Goal: Task Accomplishment & Management: Manage account settings

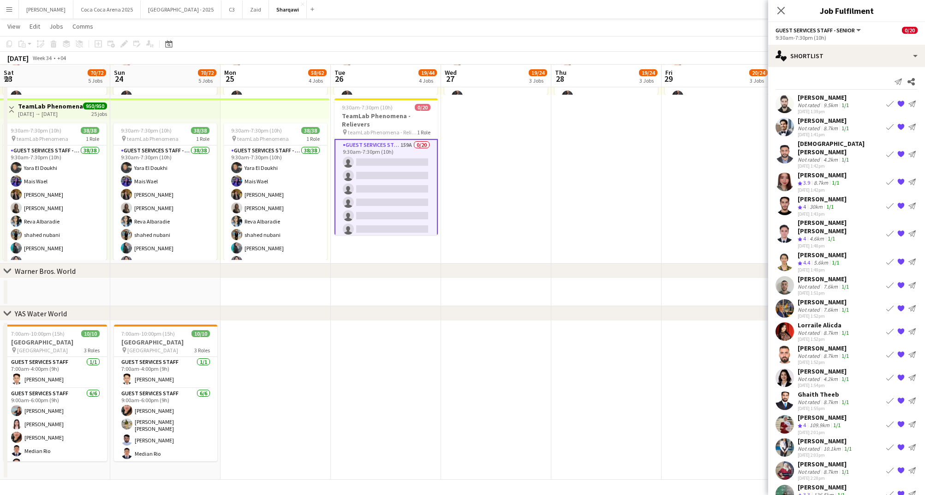
scroll to position [0, 0]
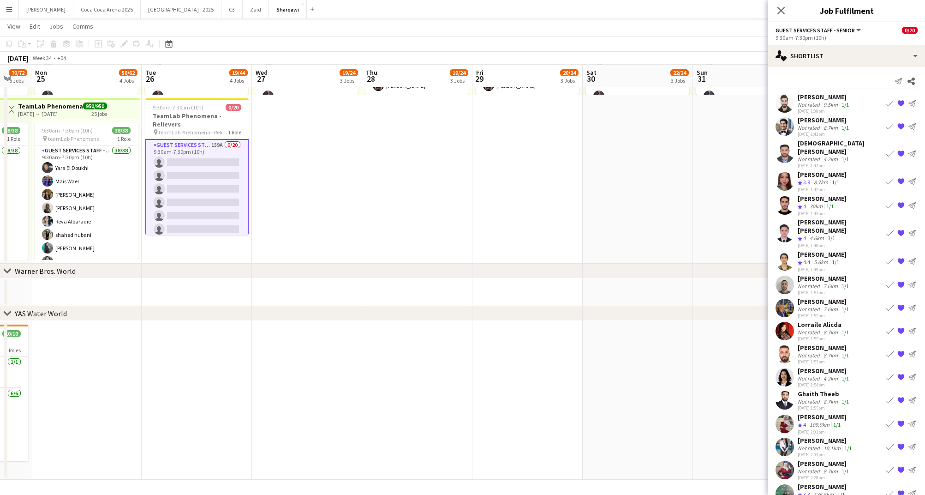
click at [829, 156] on div "4.2km" at bounding box center [831, 159] width 18 height 7
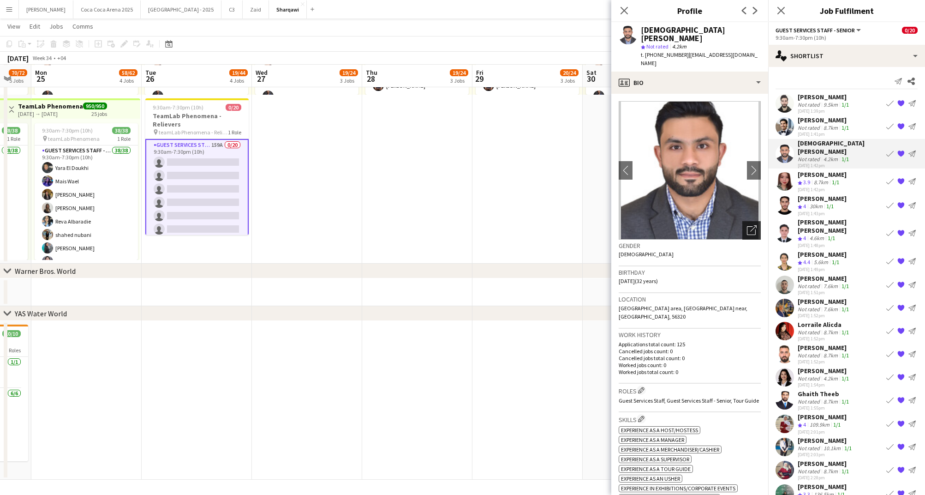
click at [756, 225] on icon "Open photos pop-in" at bounding box center [752, 230] width 10 height 10
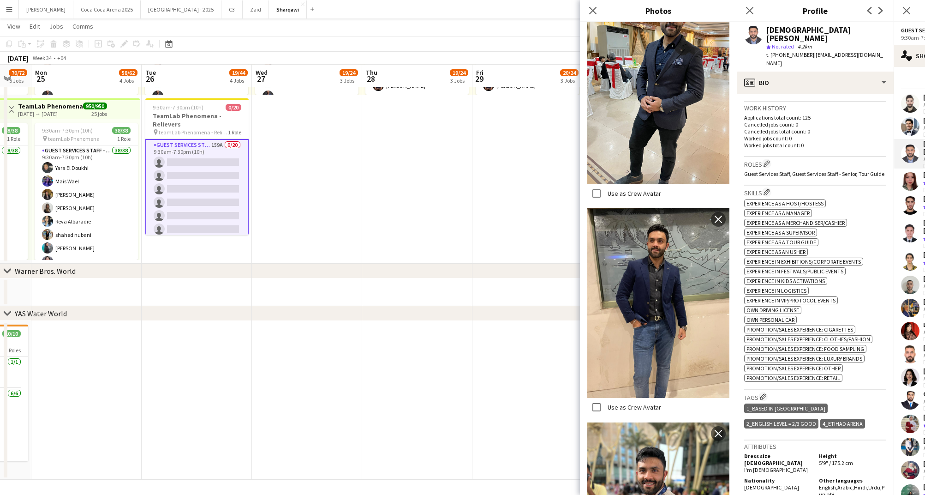
scroll to position [500, 0]
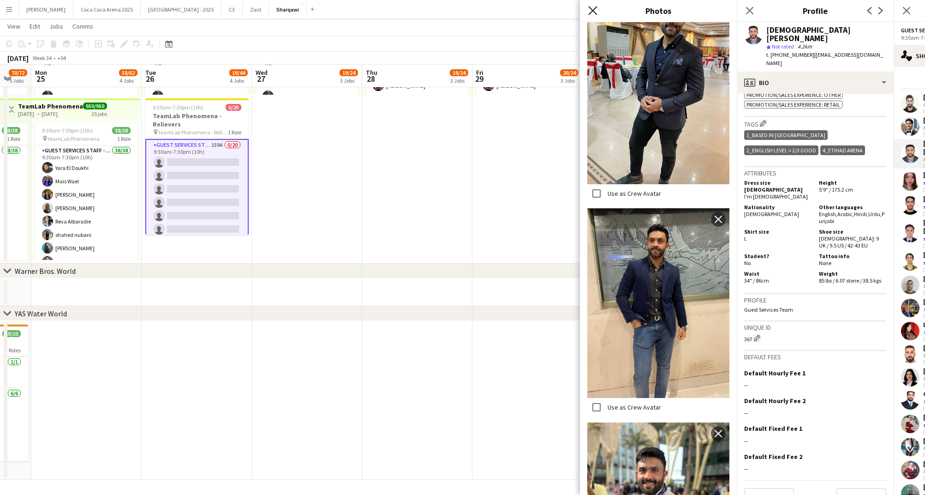
click at [595, 10] on icon "Close pop-in" at bounding box center [592, 10] width 9 height 9
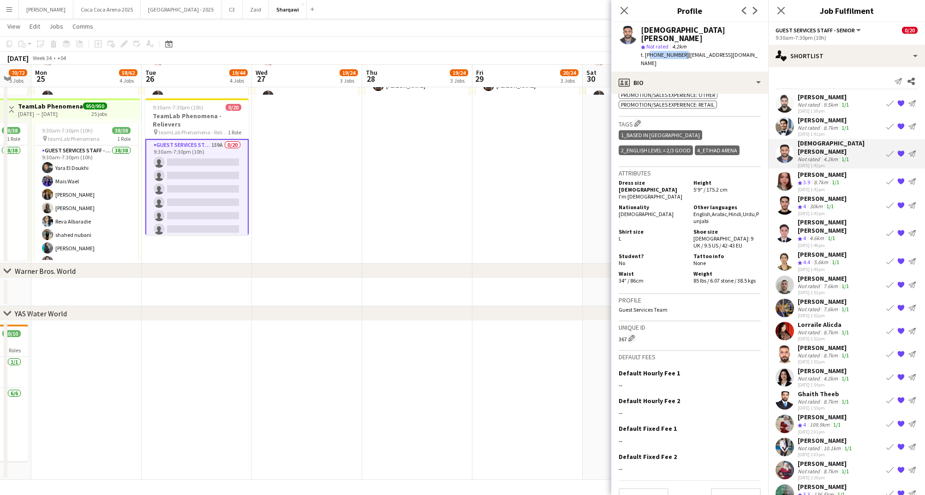
drag, startPoint x: 680, startPoint y: 46, endPoint x: 648, endPoint y: 49, distance: 32.9
click at [648, 51] on span "t. [PHONE_NUMBER]" at bounding box center [665, 54] width 48 height 7
copy span "971521929432"
click at [826, 218] on div "[PERSON_NAME] [PERSON_NAME]" at bounding box center [840, 226] width 85 height 17
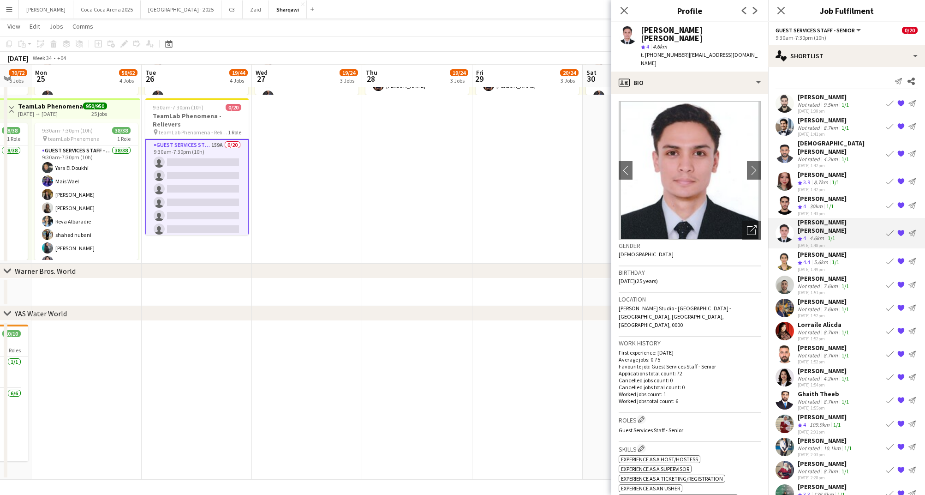
drag, startPoint x: 682, startPoint y: 47, endPoint x: 646, endPoint y: 45, distance: 36.0
click at [646, 51] on div "t. [PHONE_NUMBER] | [EMAIL_ADDRESS][DOMAIN_NAME]" at bounding box center [701, 59] width 120 height 17
copy span "[PHONE_NUMBER]"
click at [808, 234] on div "Crew rating 4" at bounding box center [803, 238] width 10 height 8
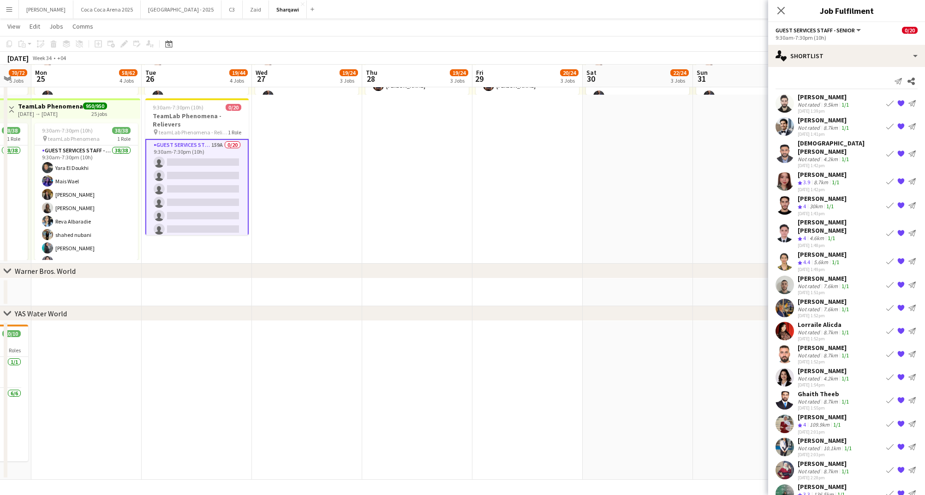
click at [808, 234] on div "Crew rating 4" at bounding box center [803, 238] width 10 height 8
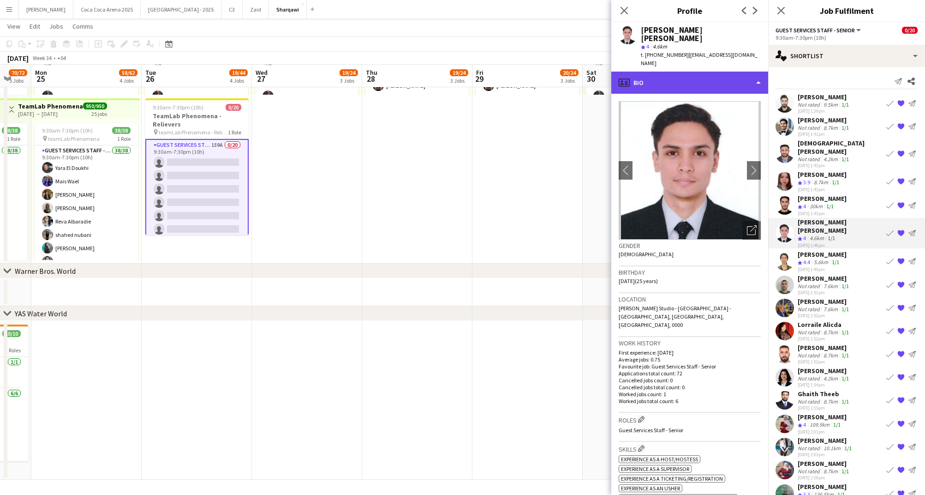
click at [668, 72] on div "profile Bio" at bounding box center [690, 83] width 157 height 22
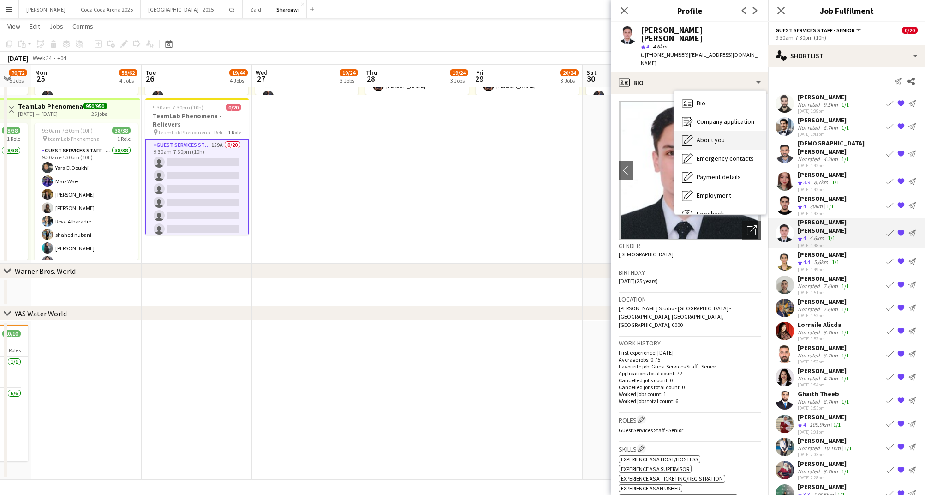
click at [702, 136] on span "About you" at bounding box center [711, 140] width 28 height 8
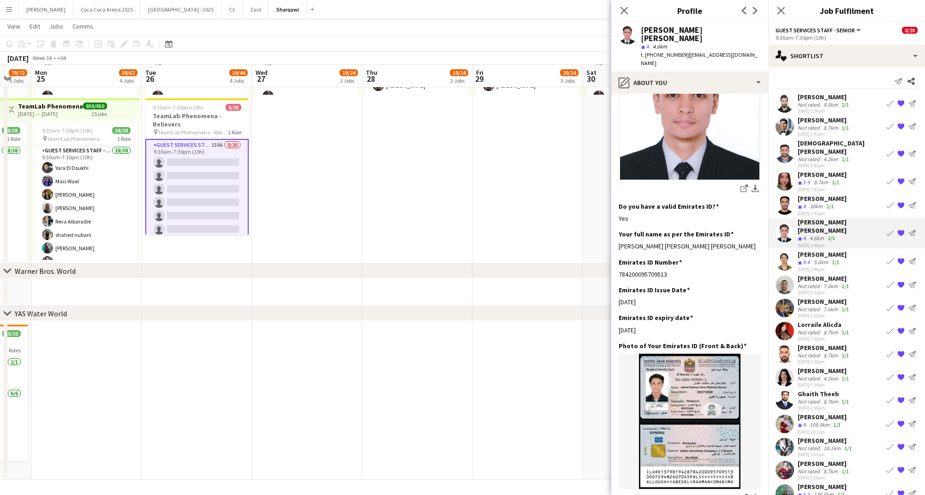
scroll to position [220, 0]
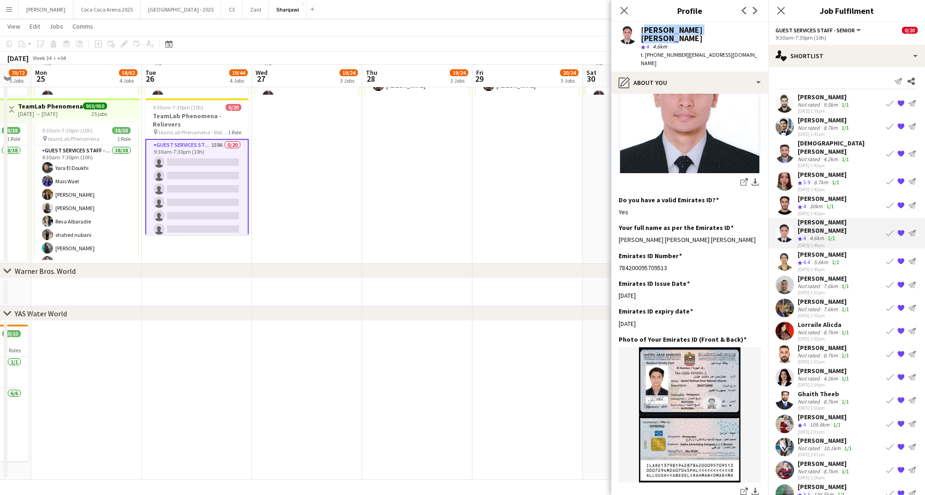
drag, startPoint x: 733, startPoint y: 30, endPoint x: 643, endPoint y: 33, distance: 90.5
click at [643, 33] on div "[PERSON_NAME] [PERSON_NAME]" at bounding box center [701, 34] width 120 height 17
copy div "[PERSON_NAME] [PERSON_NAME]"
drag, startPoint x: 682, startPoint y: 44, endPoint x: 646, endPoint y: 45, distance: 35.6
click at [646, 51] on div "t. [PHONE_NUMBER] | [EMAIL_ADDRESS][DOMAIN_NAME]" at bounding box center [701, 59] width 120 height 17
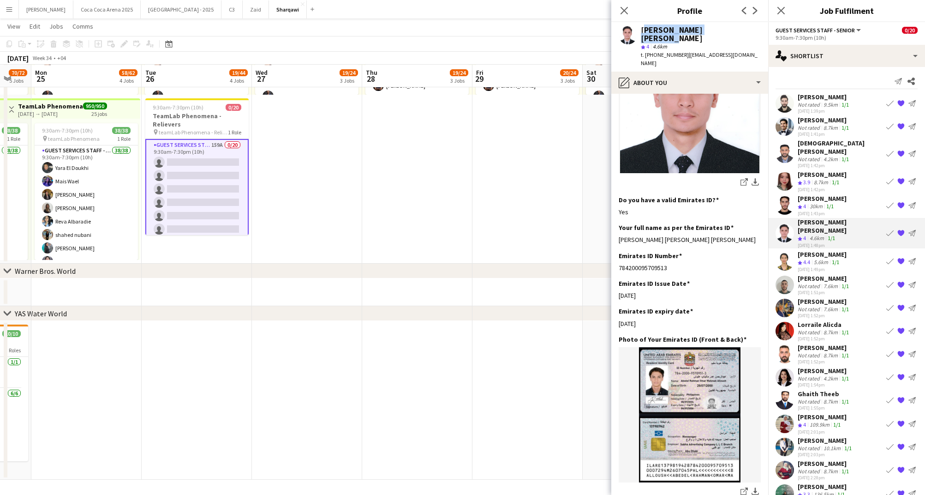
copy span "[PHONE_NUMBER]"
click at [812, 118] on div "[PERSON_NAME]" at bounding box center [824, 120] width 53 height 8
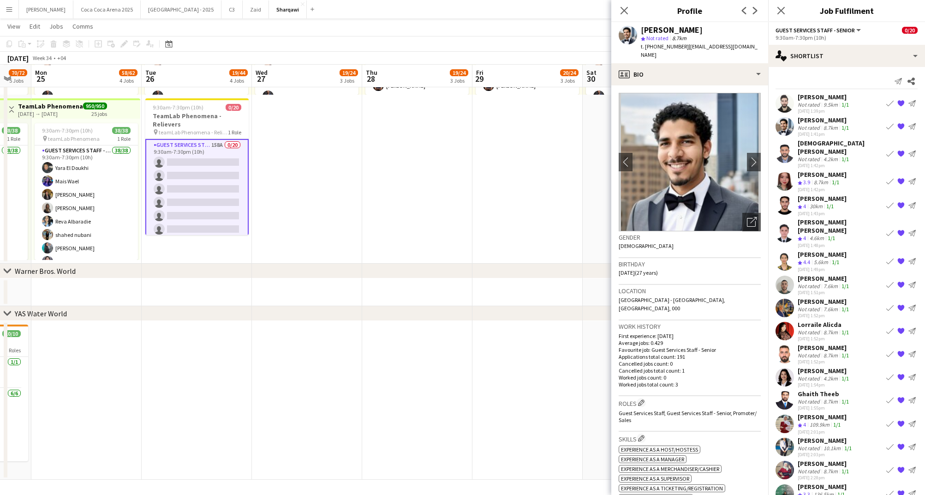
click at [825, 116] on div "[PERSON_NAME]" at bounding box center [824, 120] width 53 height 8
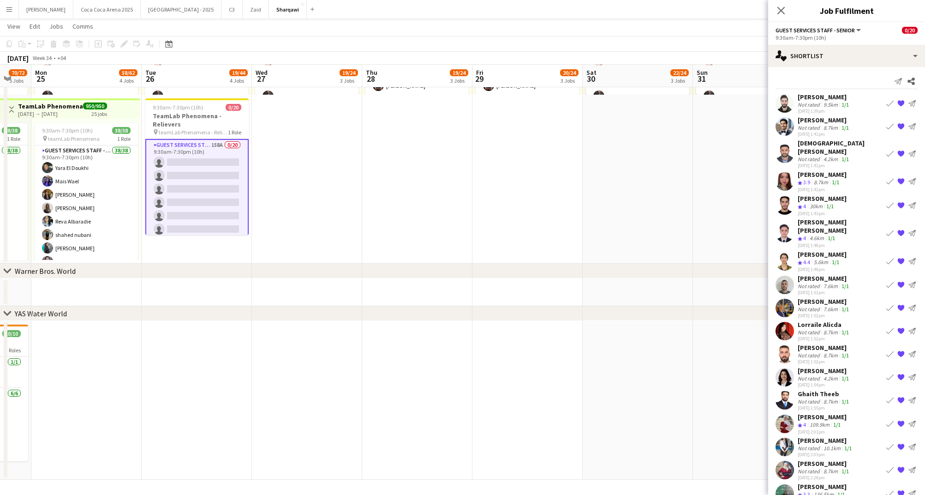
click at [825, 118] on div "[PERSON_NAME]" at bounding box center [824, 120] width 53 height 8
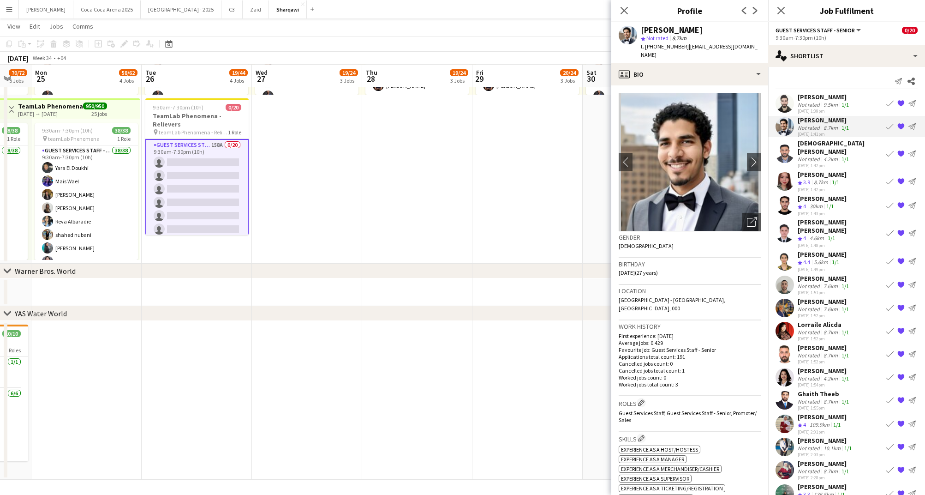
drag, startPoint x: 683, startPoint y: 48, endPoint x: 646, endPoint y: 48, distance: 36.9
click at [646, 48] on div "t. [PHONE_NUMBER] | [EMAIL_ADDRESS][DOMAIN_NAME]" at bounding box center [701, 50] width 120 height 17
copy div "[PHONE_NUMBER] |"
click at [815, 122] on div "[PERSON_NAME]" at bounding box center [824, 120] width 53 height 8
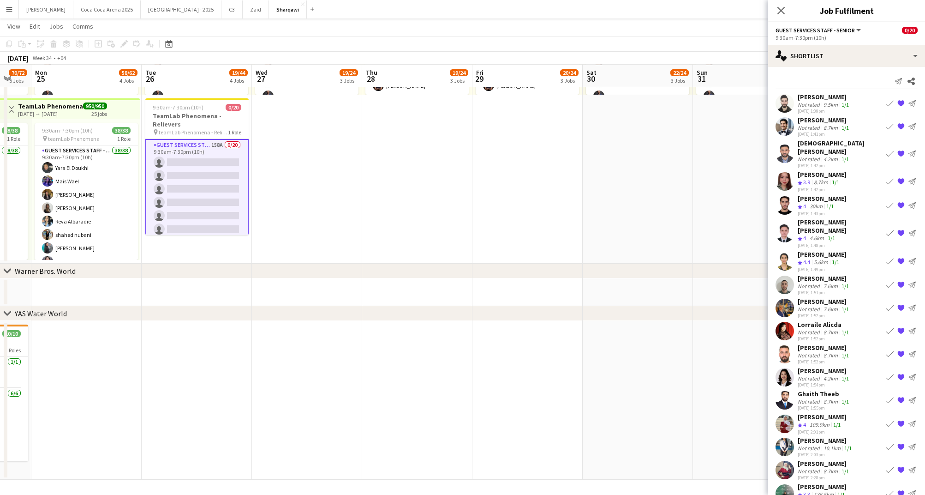
click at [815, 122] on div "[PERSON_NAME]" at bounding box center [824, 120] width 53 height 8
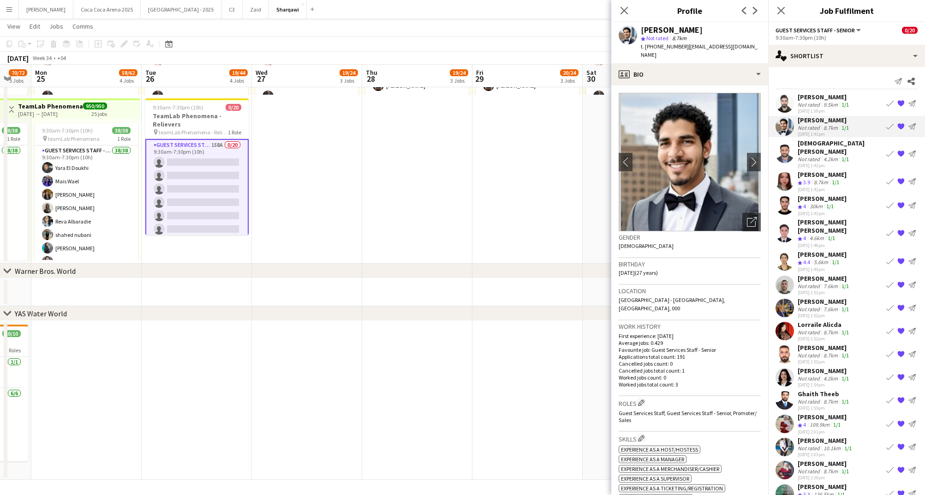
click at [848, 218] on div "[PERSON_NAME] [PERSON_NAME]" at bounding box center [840, 226] width 85 height 17
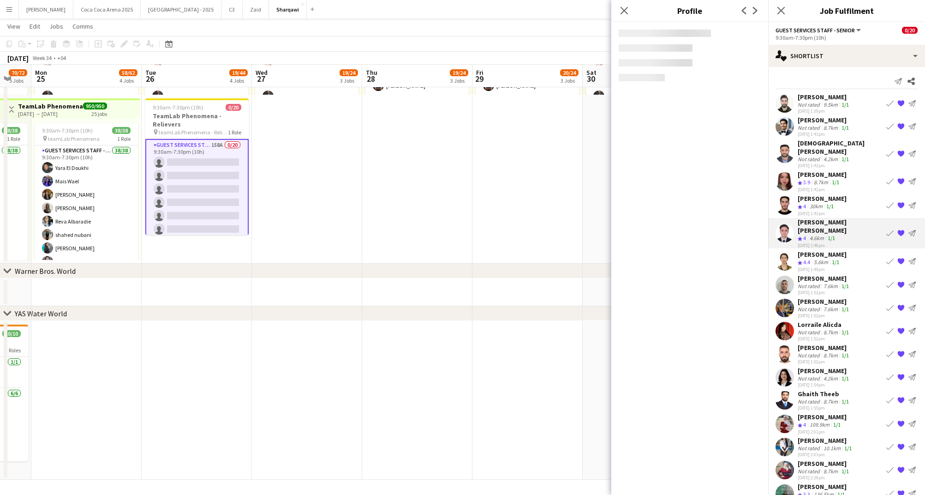
click at [836, 203] on div "1/1" at bounding box center [830, 207] width 11 height 8
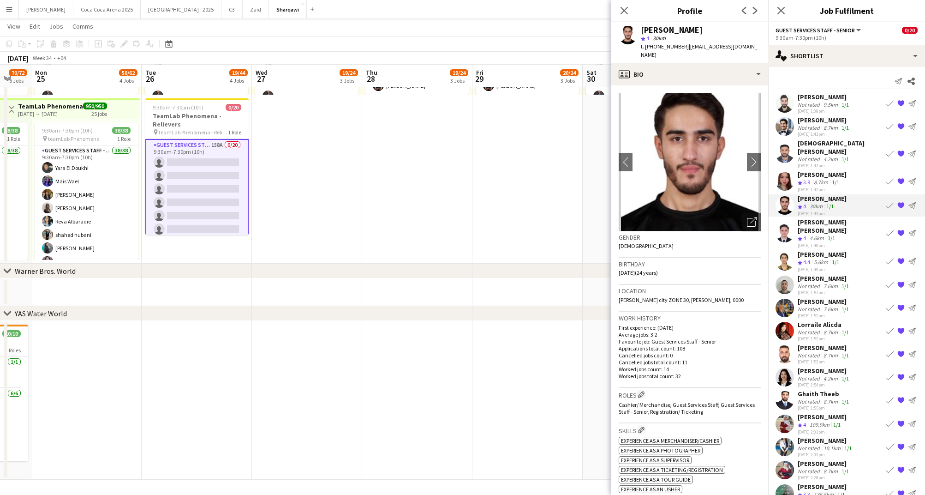
click at [814, 102] on div "Not rated" at bounding box center [810, 104] width 24 height 7
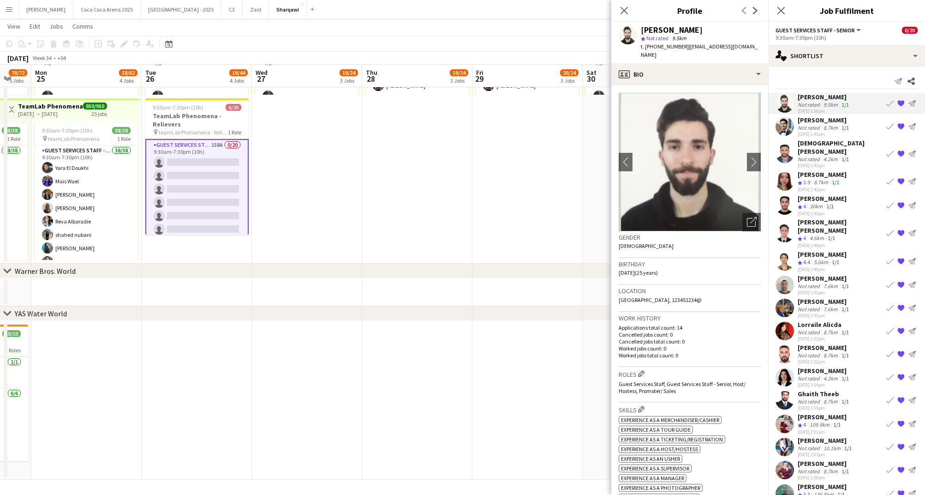
click at [809, 123] on div "[PERSON_NAME]" at bounding box center [824, 120] width 53 height 8
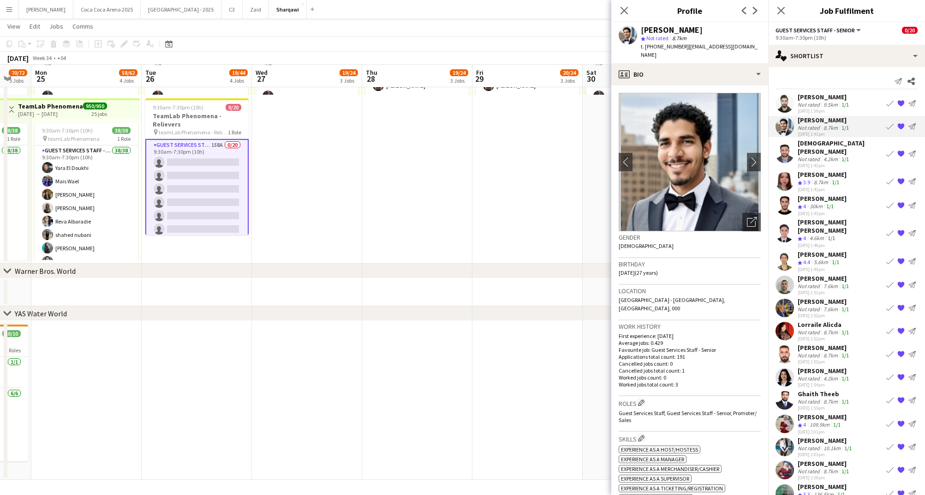
click at [804, 144] on div "[DEMOGRAPHIC_DATA][PERSON_NAME]" at bounding box center [840, 147] width 85 height 17
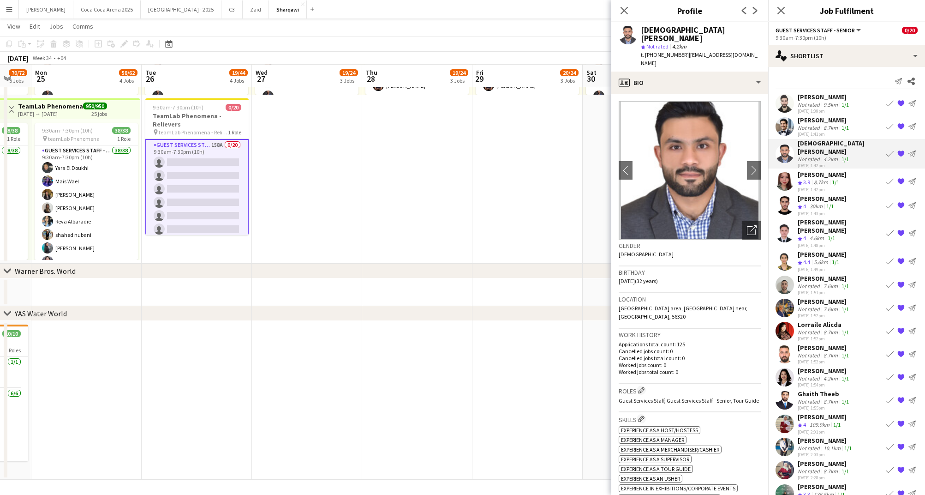
click at [800, 170] on div "[PERSON_NAME]" at bounding box center [822, 174] width 49 height 8
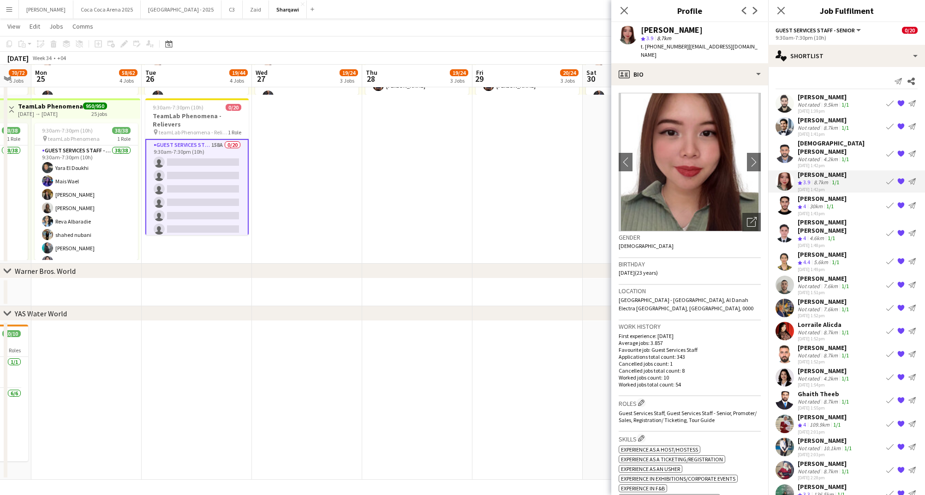
click at [800, 170] on div "[PERSON_NAME]" at bounding box center [822, 174] width 49 height 8
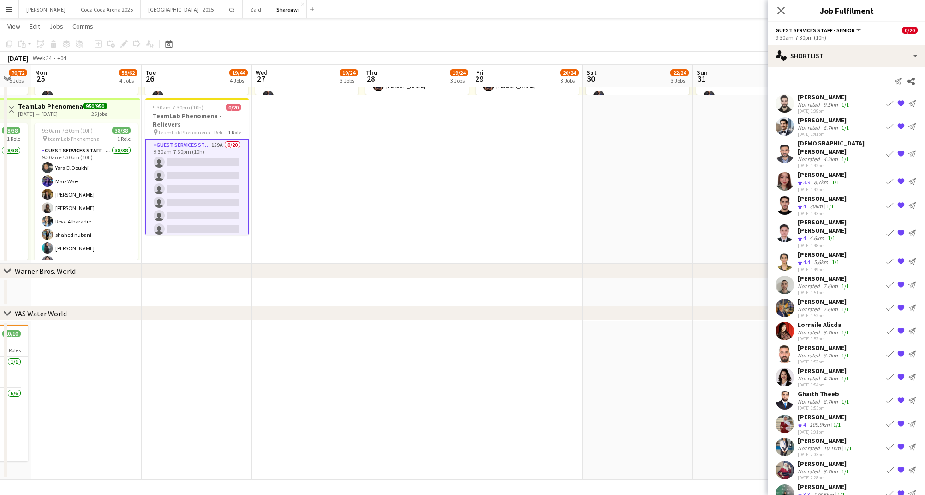
click at [901, 178] on app-icon "{{ spriteTitle }}" at bounding box center [901, 181] width 7 height 7
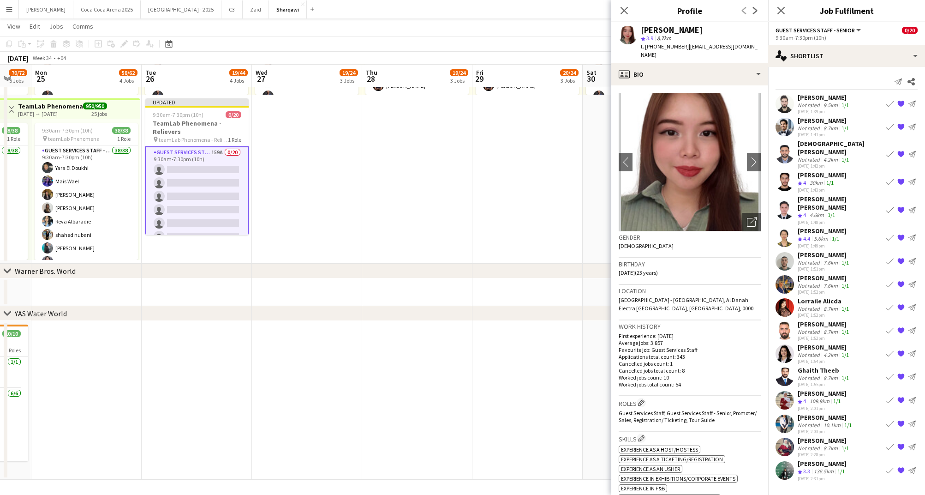
click at [824, 211] on div "4.6km" at bounding box center [817, 215] width 18 height 8
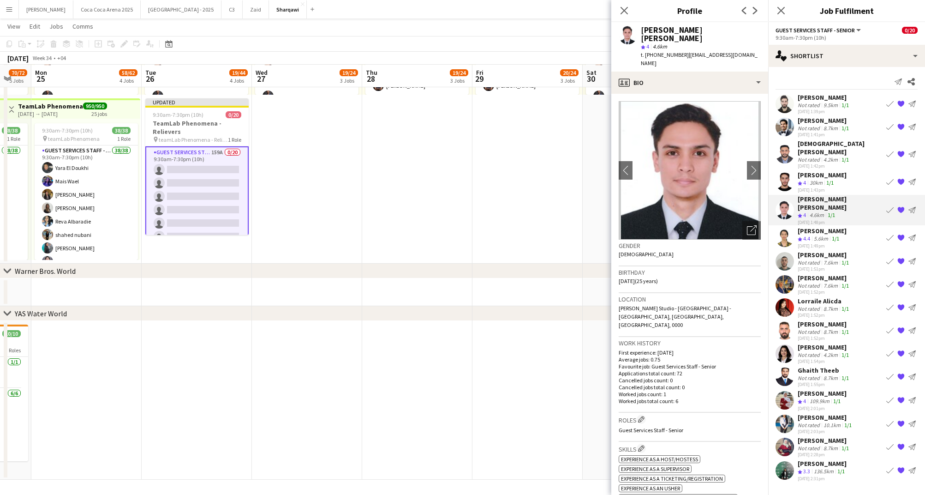
click at [826, 227] on div "[PERSON_NAME]" at bounding box center [822, 231] width 49 height 8
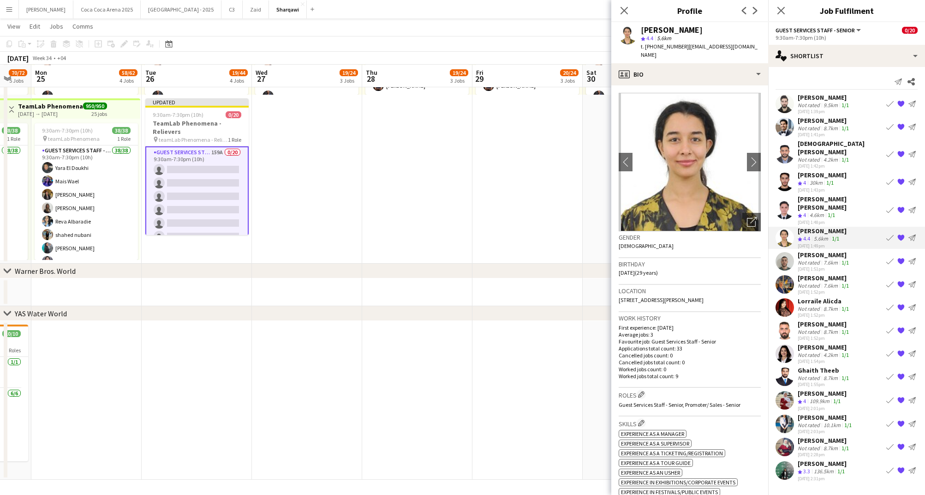
click at [900, 178] on app-icon "{{ spriteTitle }}" at bounding box center [901, 181] width 7 height 7
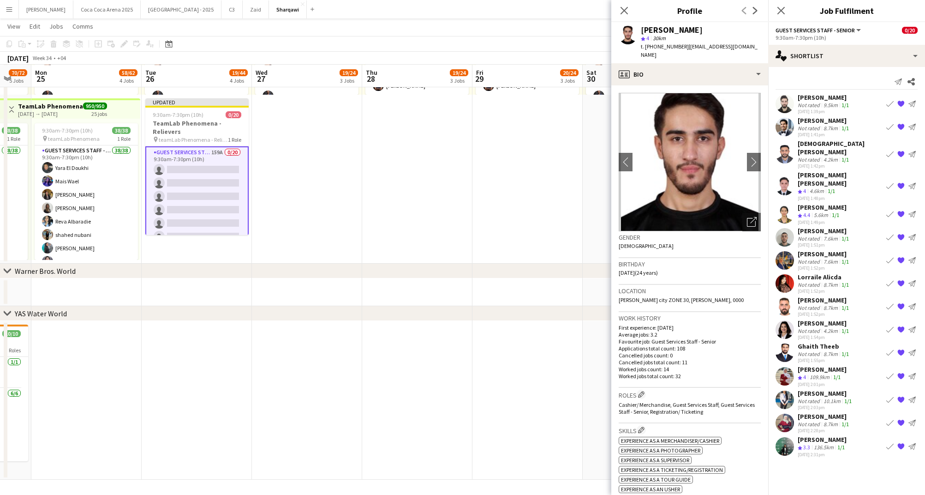
click at [826, 250] on div "[PERSON_NAME]" at bounding box center [824, 254] width 53 height 8
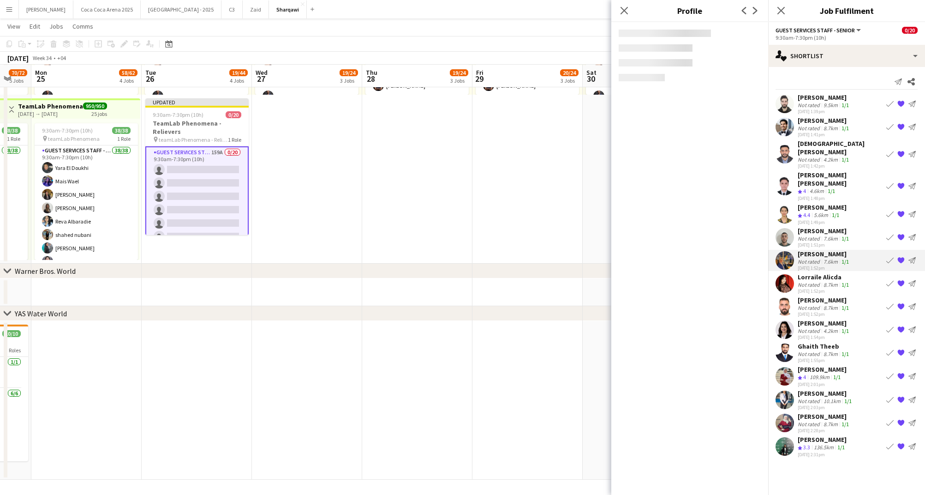
click at [828, 281] on div "8.7km" at bounding box center [831, 284] width 18 height 7
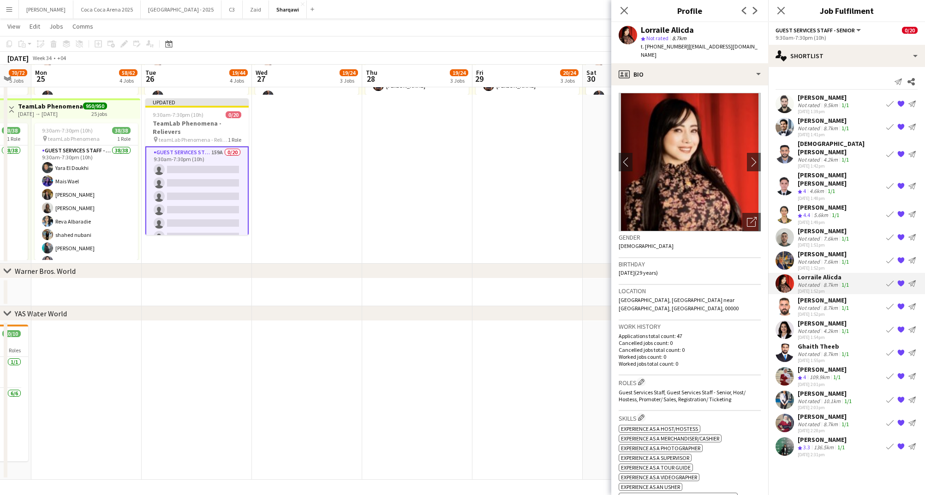
click at [819, 304] on div "Not rated" at bounding box center [810, 307] width 24 height 7
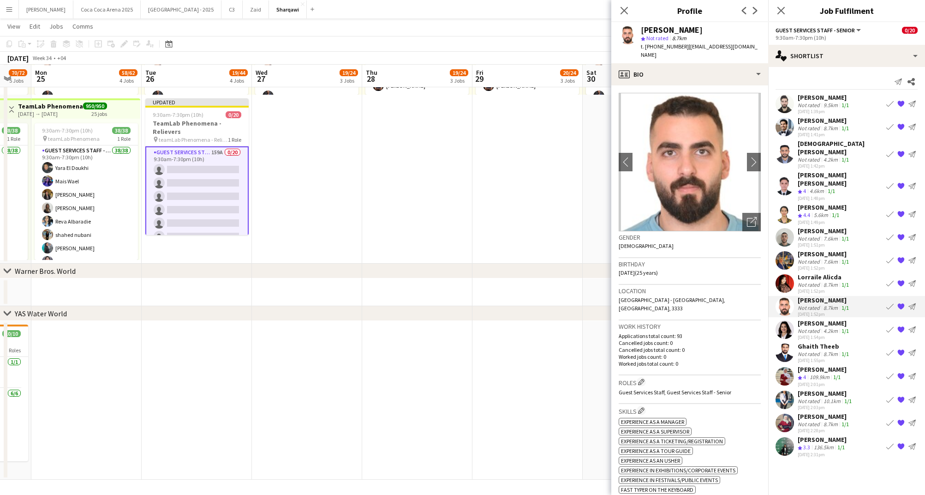
click at [816, 235] on div "Not rated" at bounding box center [810, 238] width 24 height 7
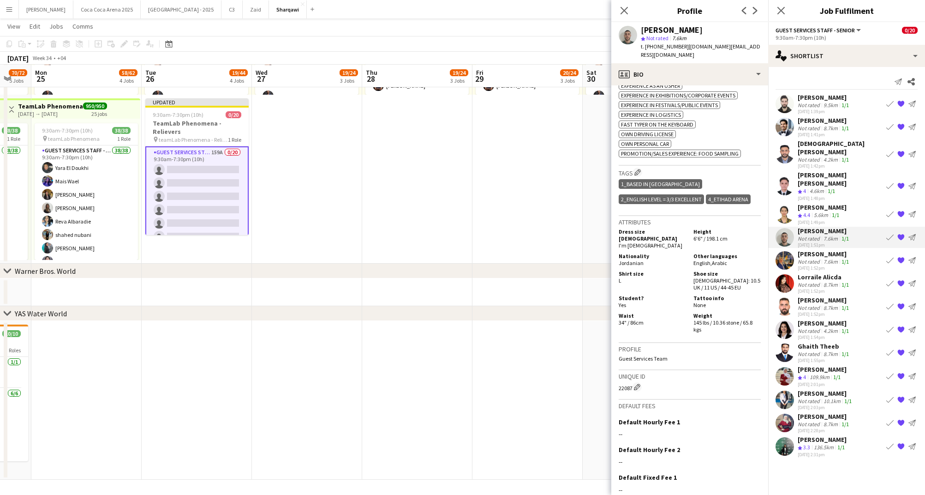
scroll to position [414, 0]
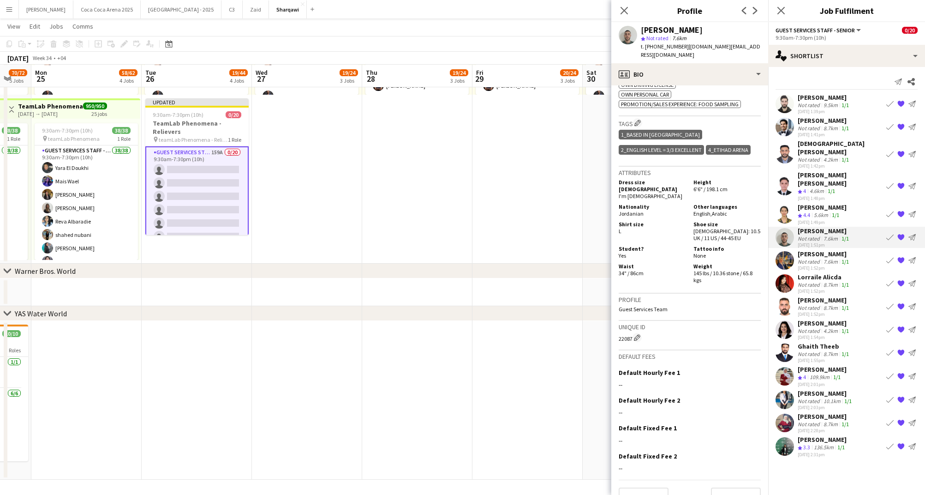
click at [823, 296] on div "[PERSON_NAME]" at bounding box center [824, 300] width 53 height 8
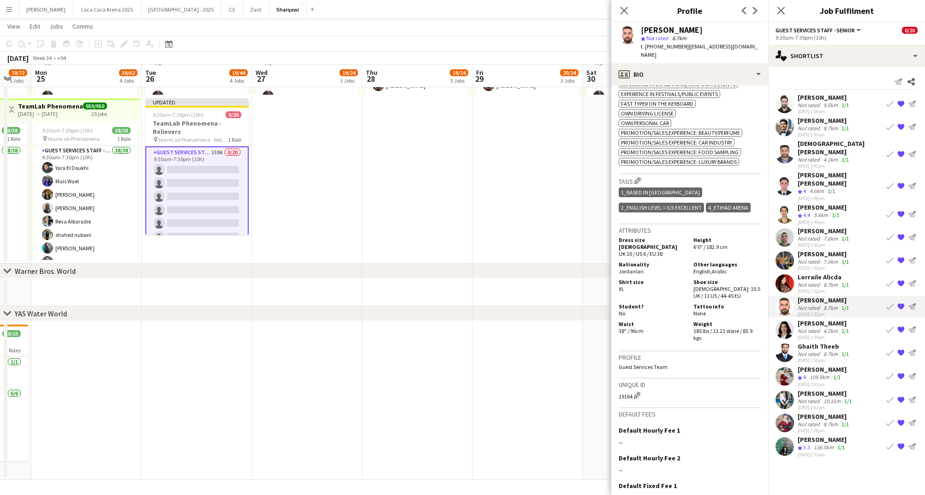
scroll to position [386, 0]
click at [799, 350] on div "Not rated" at bounding box center [810, 353] width 24 height 7
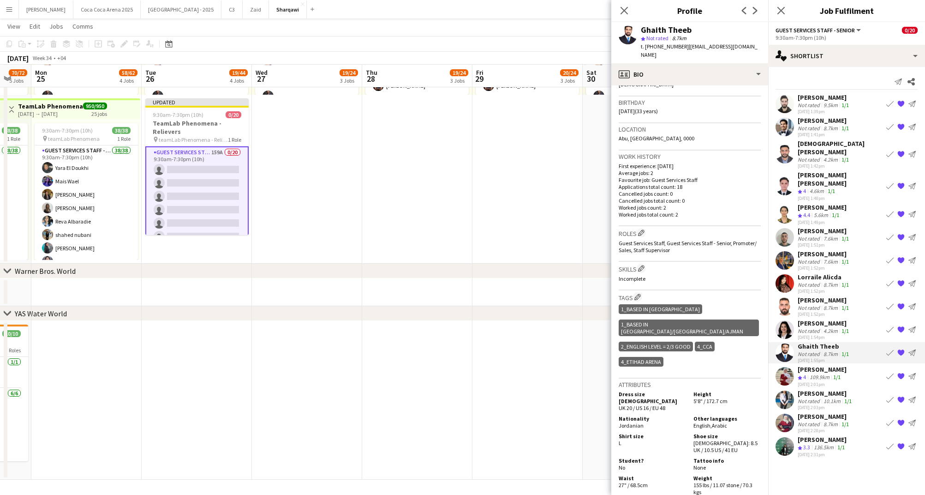
scroll to position [165, 0]
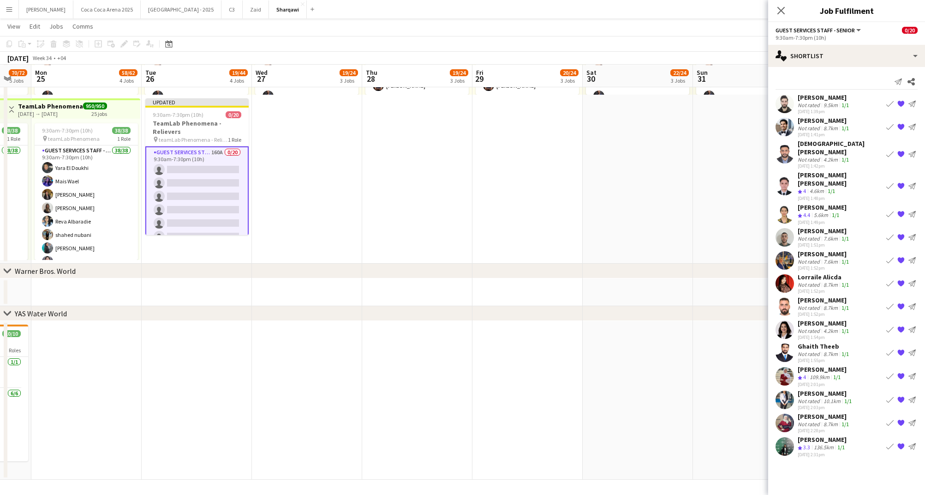
click at [818, 350] on div "Not rated" at bounding box center [810, 353] width 24 height 7
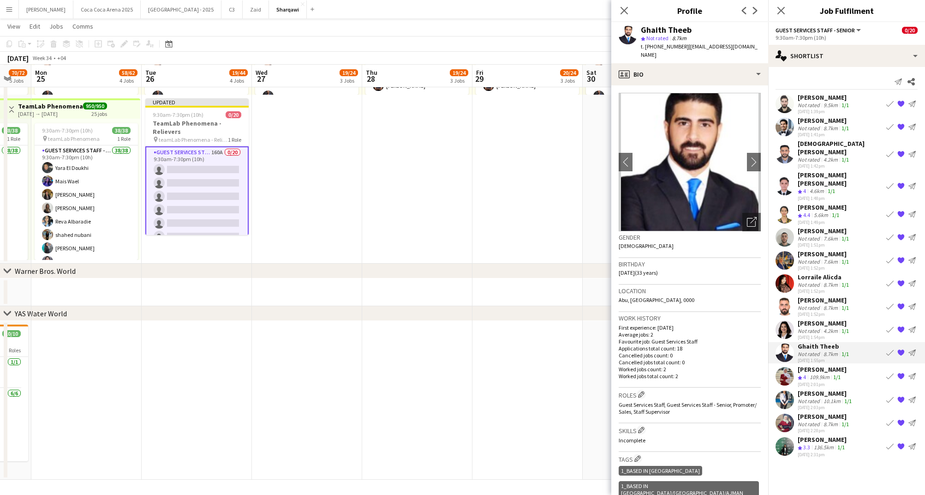
click at [809, 296] on div "[PERSON_NAME]" at bounding box center [824, 300] width 53 height 8
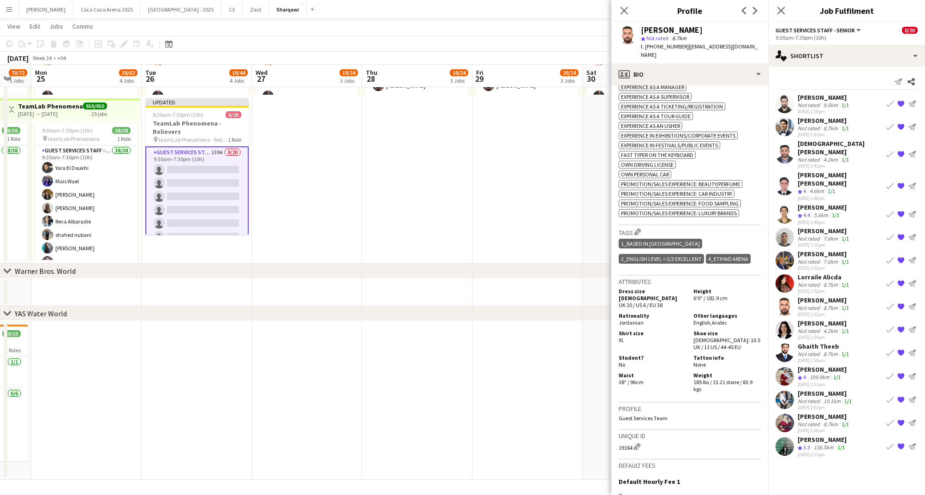
scroll to position [351, 0]
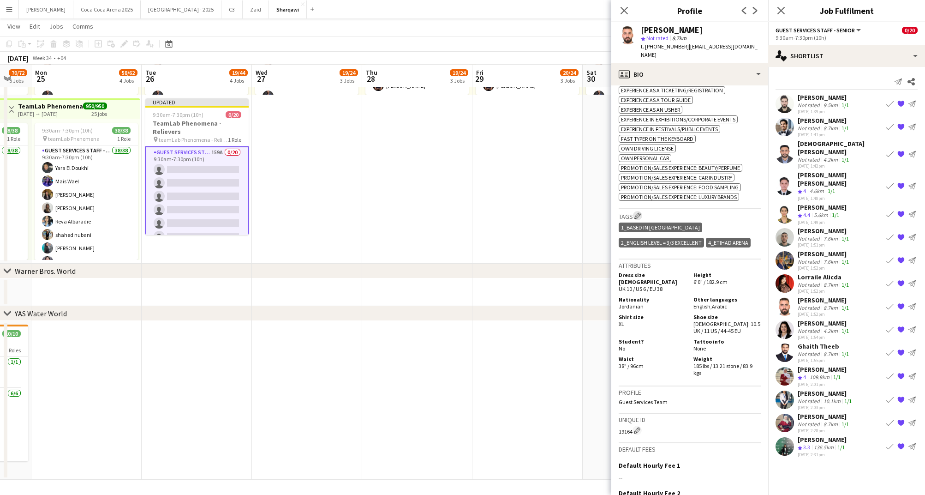
click at [641, 212] on app-icon "Edit crew company tags" at bounding box center [638, 215] width 6 height 6
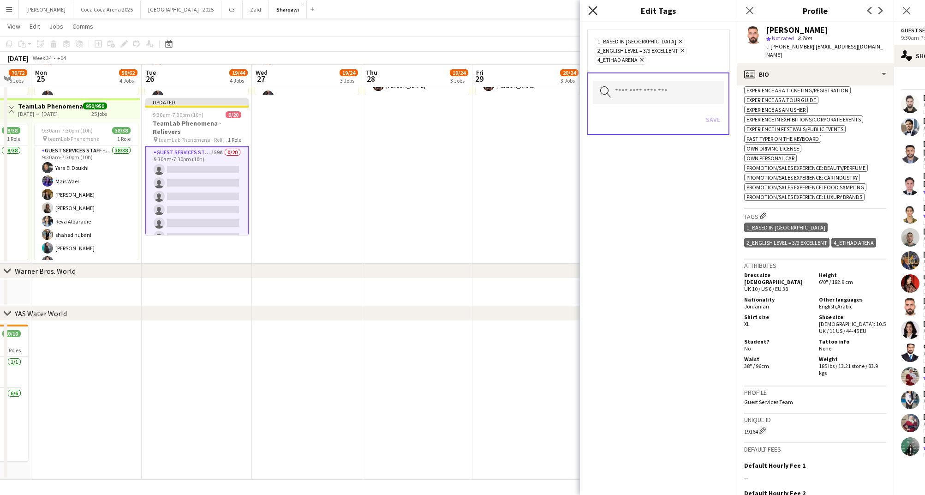
click at [591, 10] on icon "Close pop-in" at bounding box center [592, 10] width 9 height 9
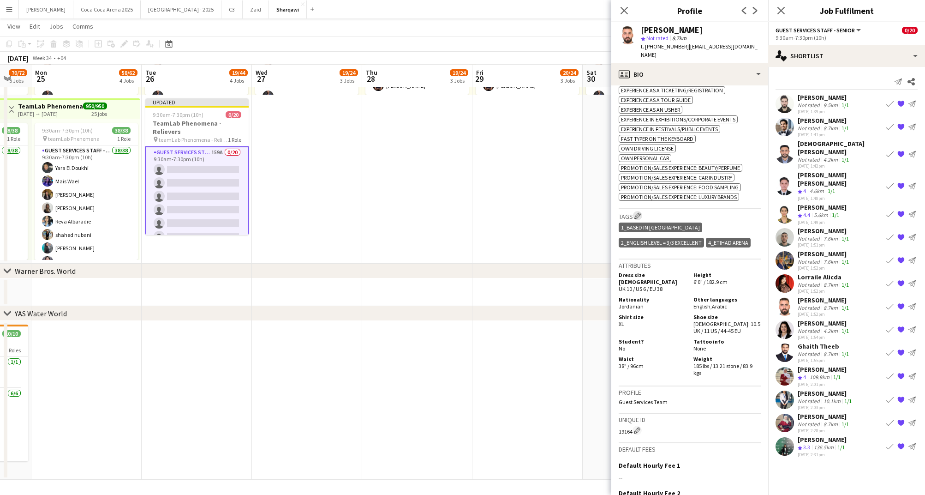
click at [637, 212] on app-icon "Edit crew company tags" at bounding box center [638, 215] width 6 height 6
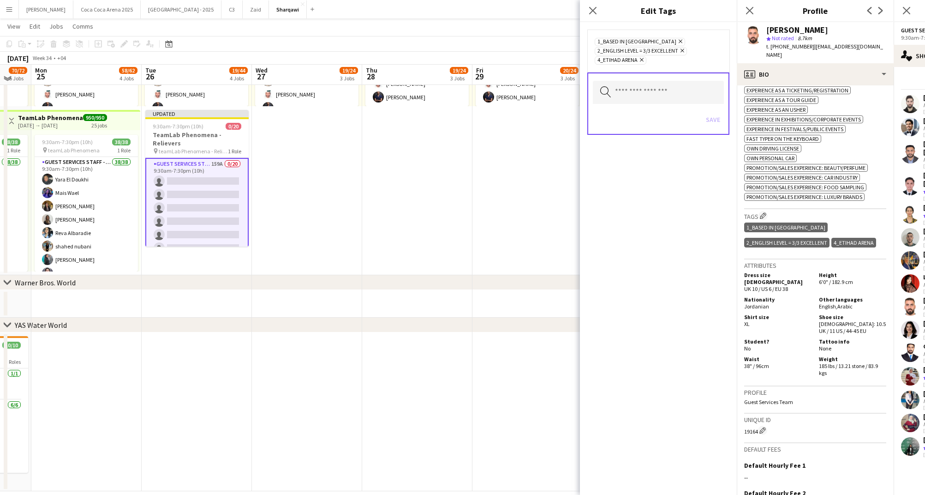
scroll to position [509, 0]
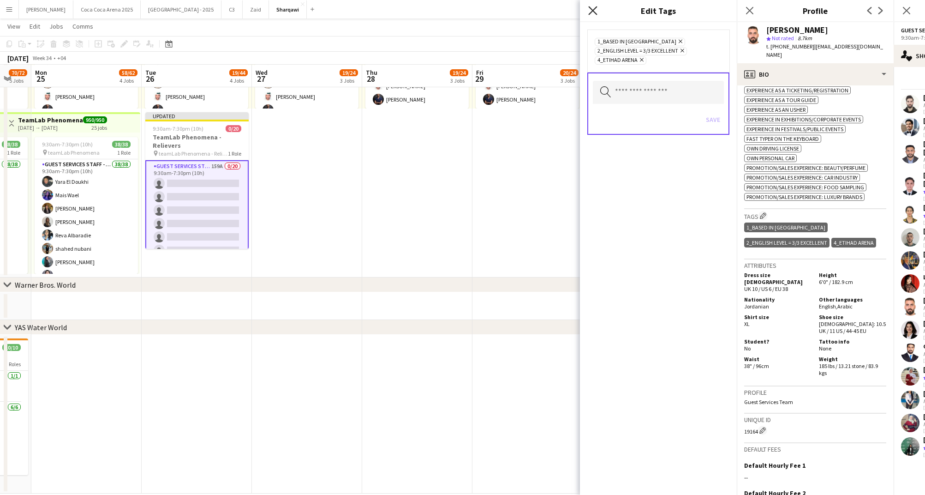
click at [597, 12] on icon "Close pop-in" at bounding box center [592, 10] width 9 height 9
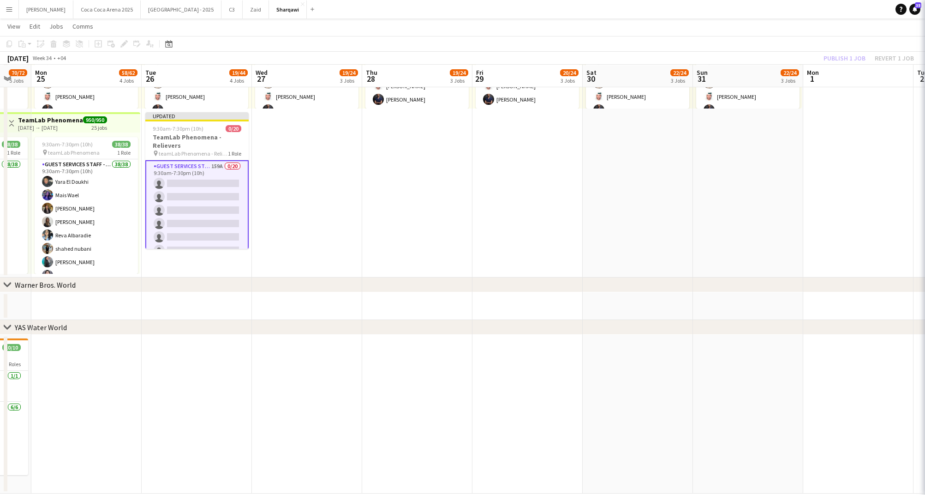
click at [511, 203] on app-date-cell "9:30am-7:30pm (10h) 8/8 pin teamLab Phenomena - Relievers 1 Role Guest Services…" at bounding box center [528, 110] width 110 height 334
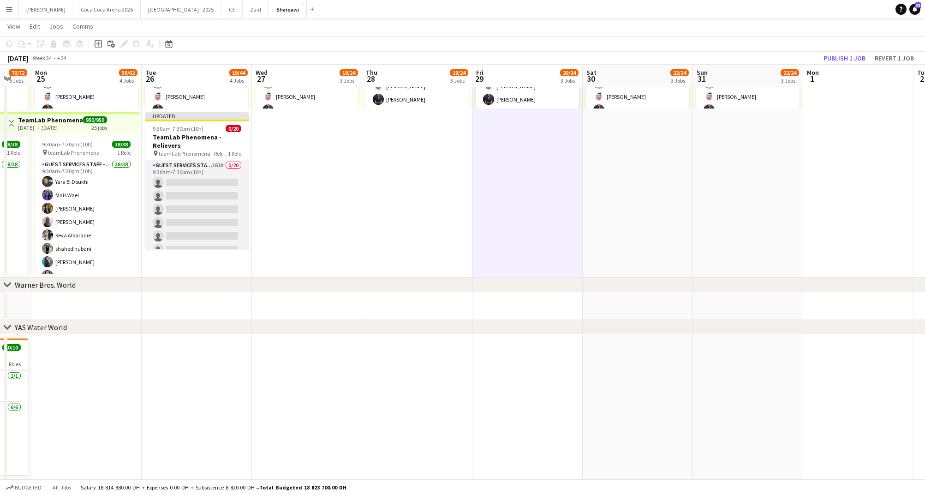
click at [192, 192] on app-card-role "Guest Services Staff - Senior 161A 0/20 9:30am-7:30pm (10h) single-neutral-acti…" at bounding box center [196, 303] width 103 height 286
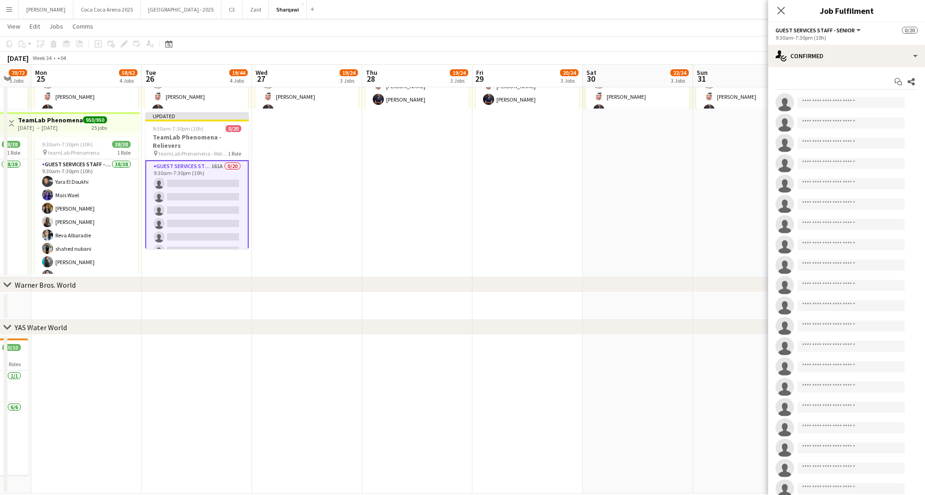
click at [677, 224] on app-date-cell "9:30am-7:30pm (10h) 8/8 pin teamLab Phenomena - Relievers 1 Role Guest Services…" at bounding box center [638, 110] width 110 height 334
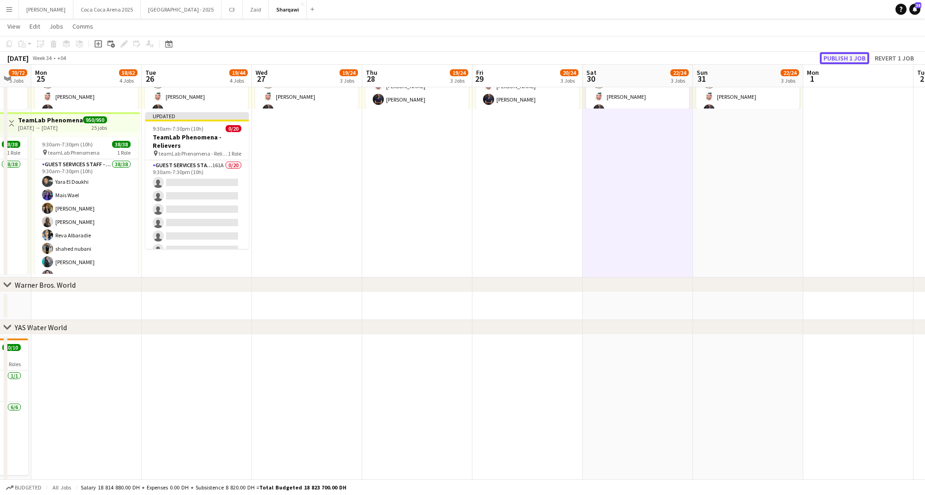
click at [845, 53] on button "Publish 1 job" at bounding box center [844, 58] width 49 height 12
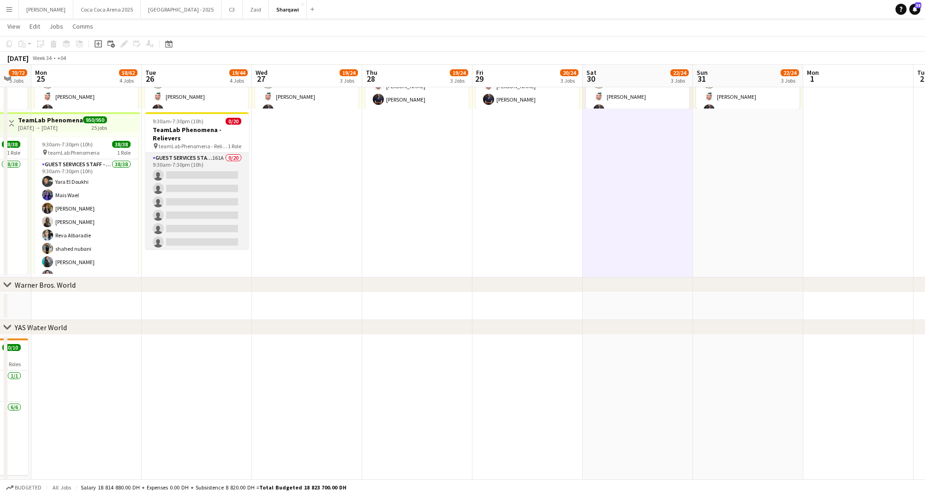
click at [201, 178] on app-job-card "9:30am-7:30pm (10h) 0/20 TeamLab Phenomena - Relievers pin teamLab Phenomena - …" at bounding box center [196, 180] width 103 height 137
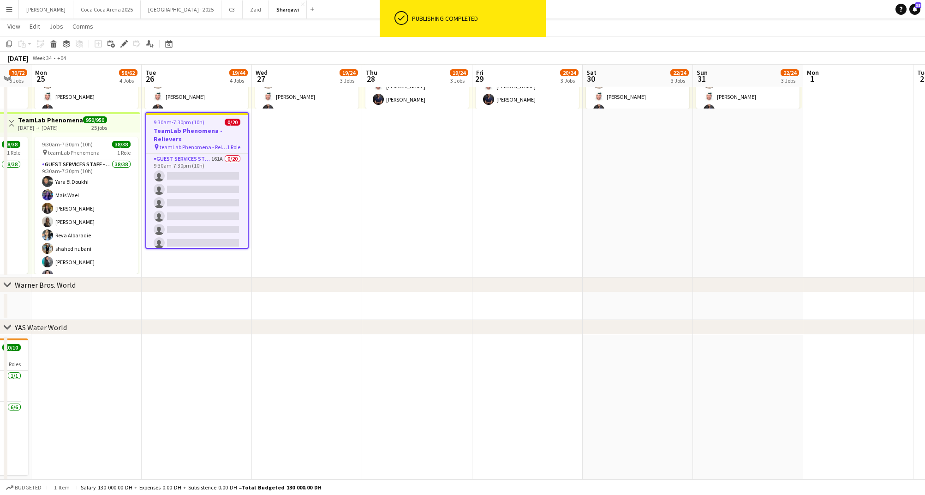
click at [182, 133] on h3 "TeamLab Phenomena - Relievers" at bounding box center [197, 134] width 102 height 17
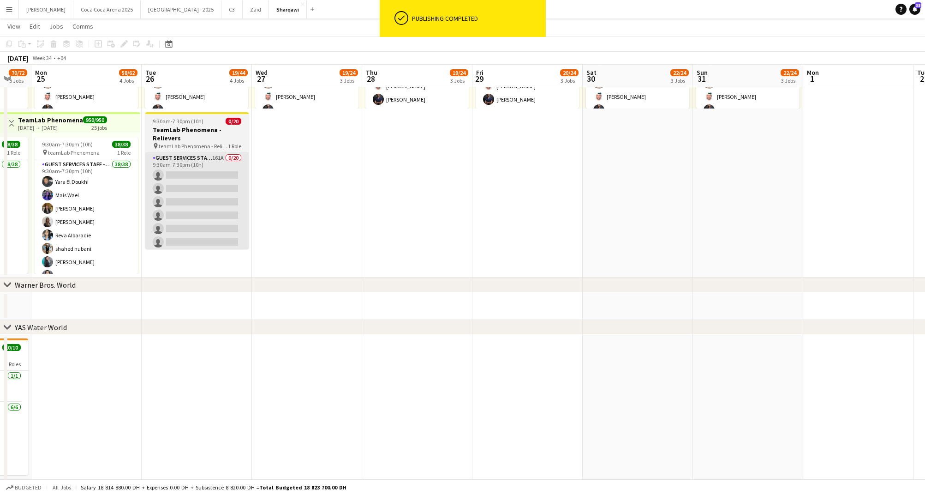
click at [210, 186] on app-card-role "Guest Services Staff - Senior 161A 0/20 9:30am-7:30pm (10h) single-neutral-acti…" at bounding box center [196, 296] width 103 height 286
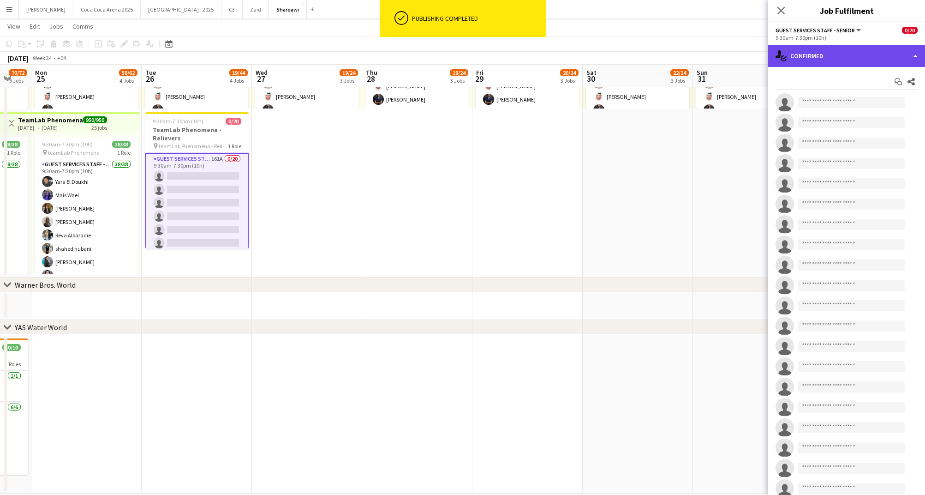
click at [797, 52] on div "single-neutral-actions-check-2 Confirmed" at bounding box center [846, 56] width 157 height 22
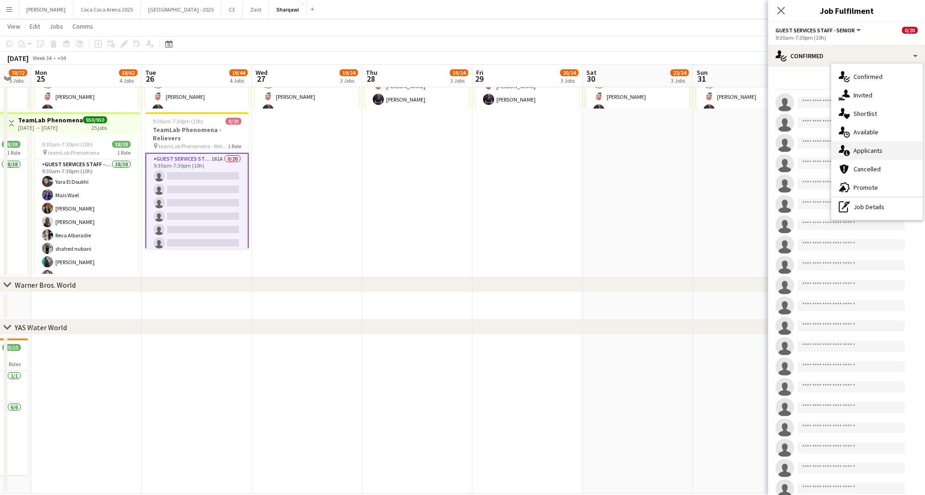
click at [865, 152] on div "single-neutral-actions-information Applicants" at bounding box center [877, 150] width 91 height 18
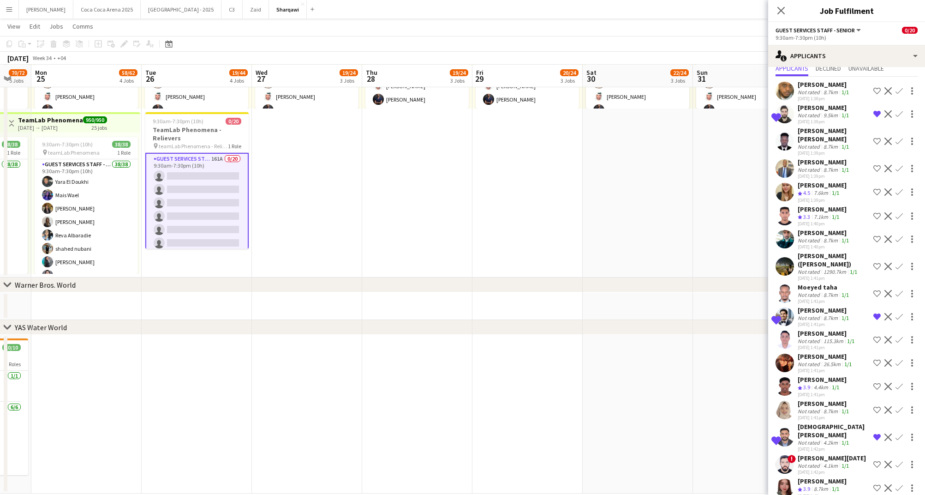
scroll to position [33, 0]
click at [823, 187] on div "7.6km" at bounding box center [821, 191] width 18 height 8
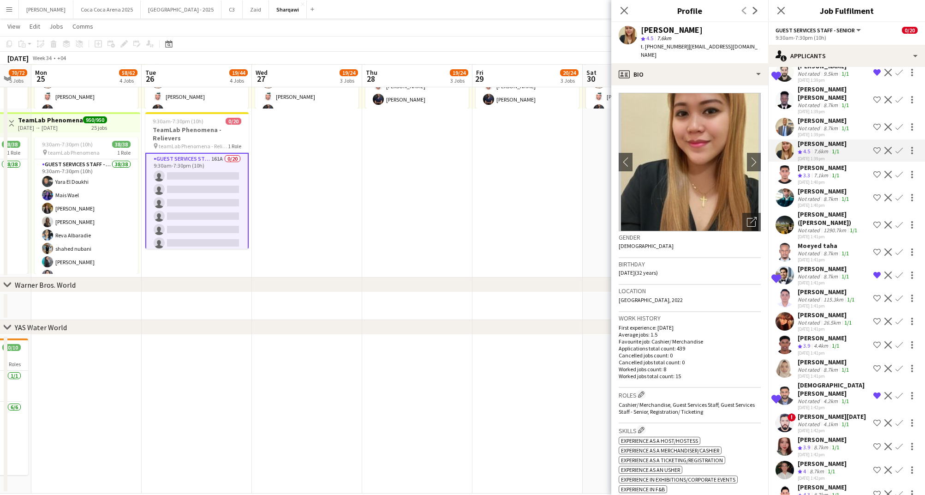
scroll to position [74, 0]
click at [818, 286] on div "[PERSON_NAME]" at bounding box center [827, 290] width 59 height 8
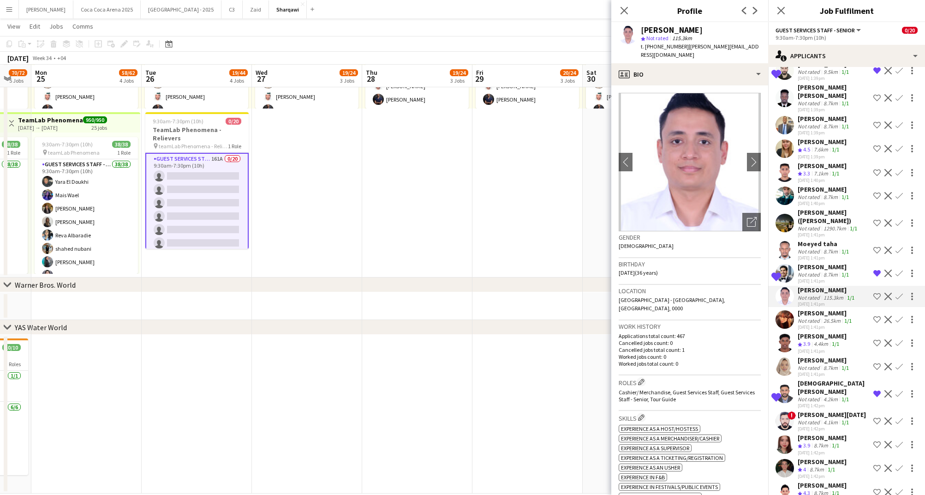
click at [811, 317] on div "Not rated" at bounding box center [810, 320] width 24 height 7
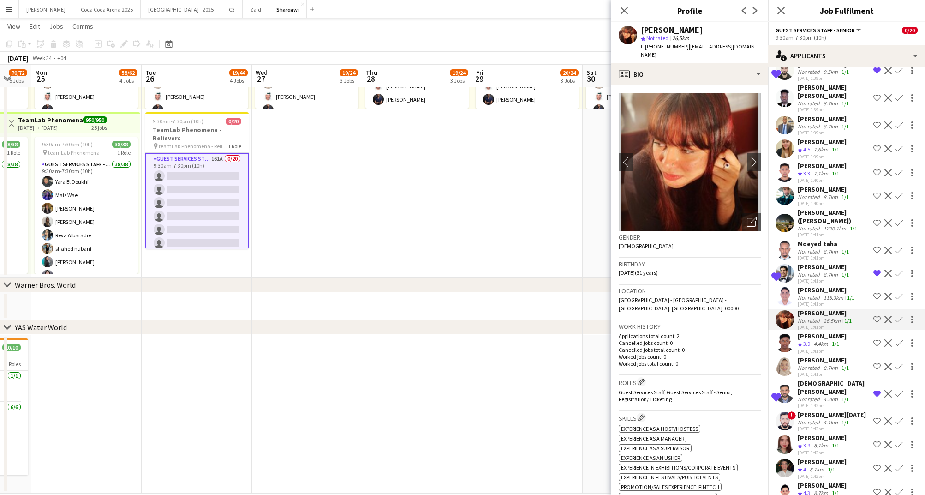
click at [810, 340] on span "3.9" at bounding box center [807, 343] width 7 height 7
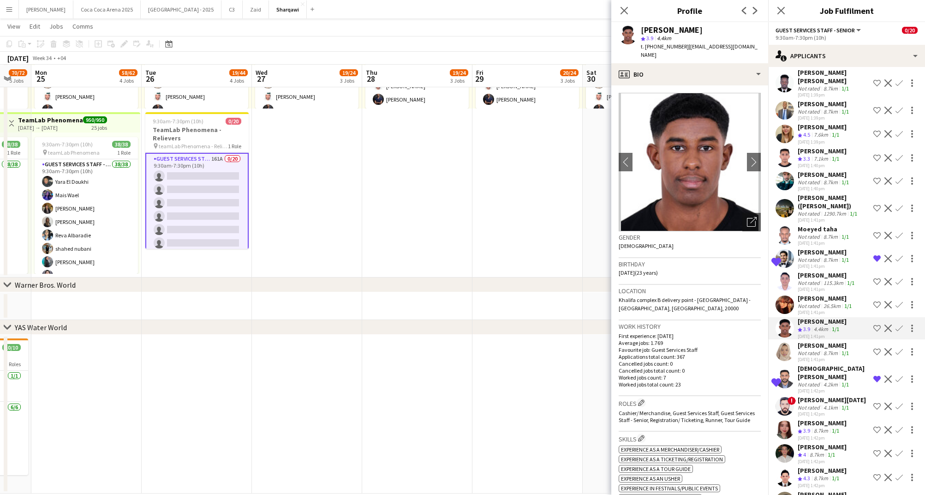
scroll to position [92, 0]
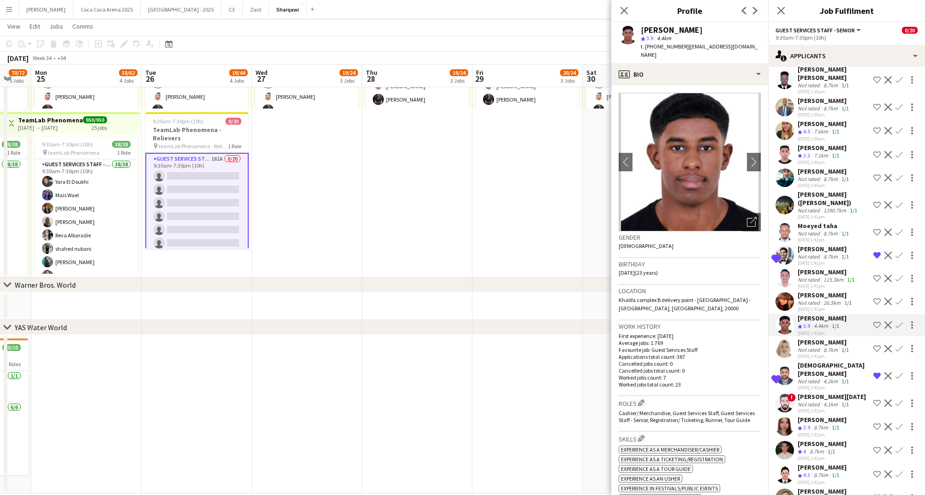
click at [811, 338] on div "[PERSON_NAME]" at bounding box center [824, 342] width 53 height 8
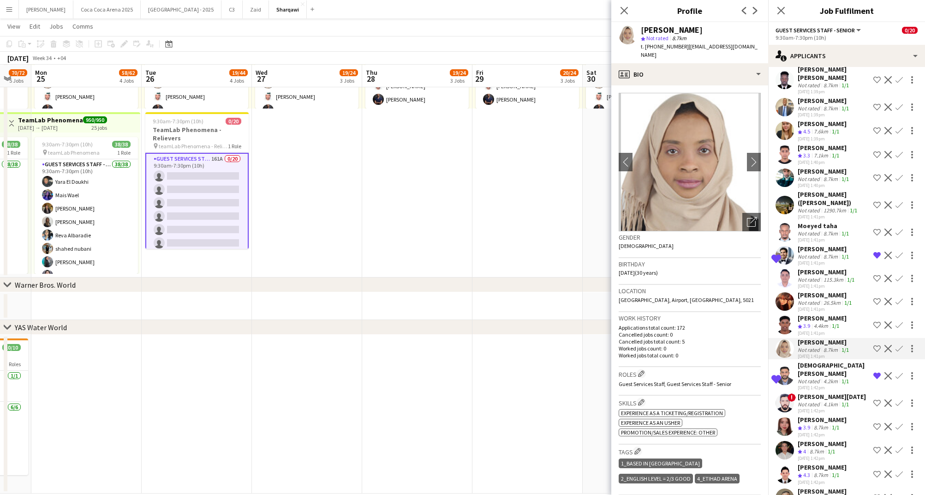
scroll to position [132, 0]
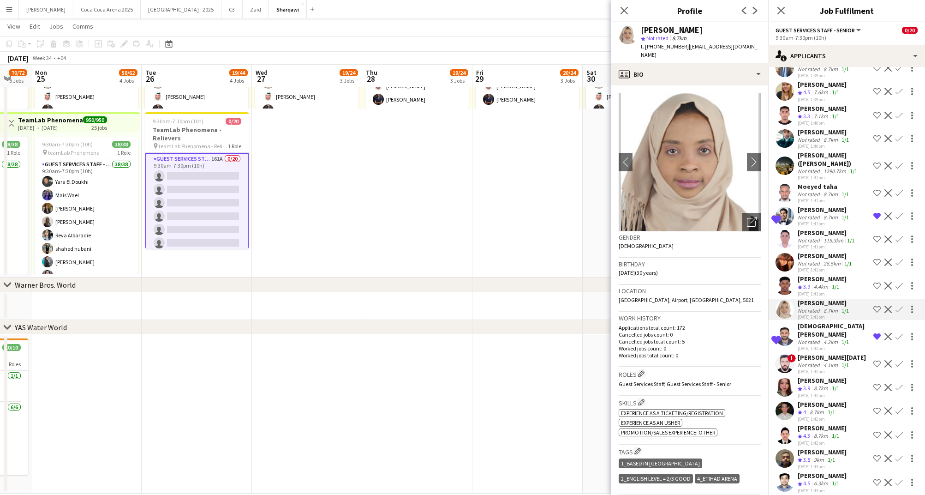
click at [811, 361] on div "Not rated" at bounding box center [810, 364] width 24 height 7
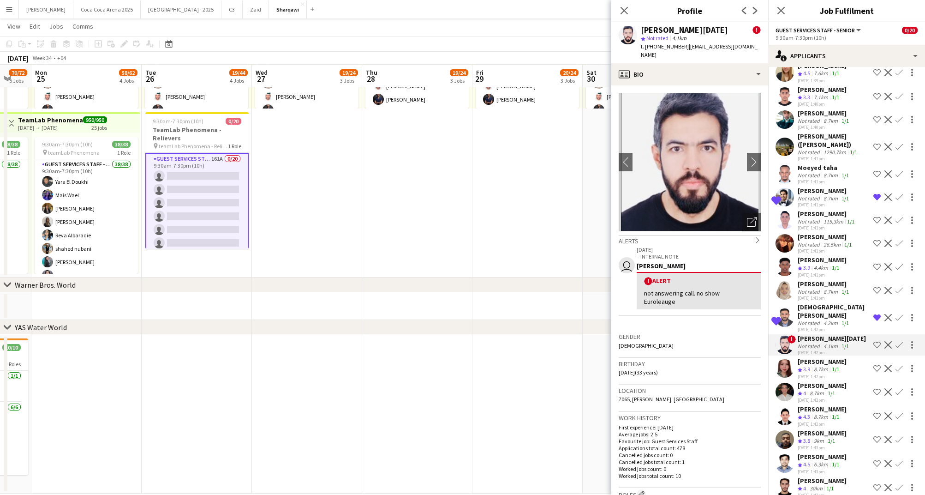
scroll to position [157, 0]
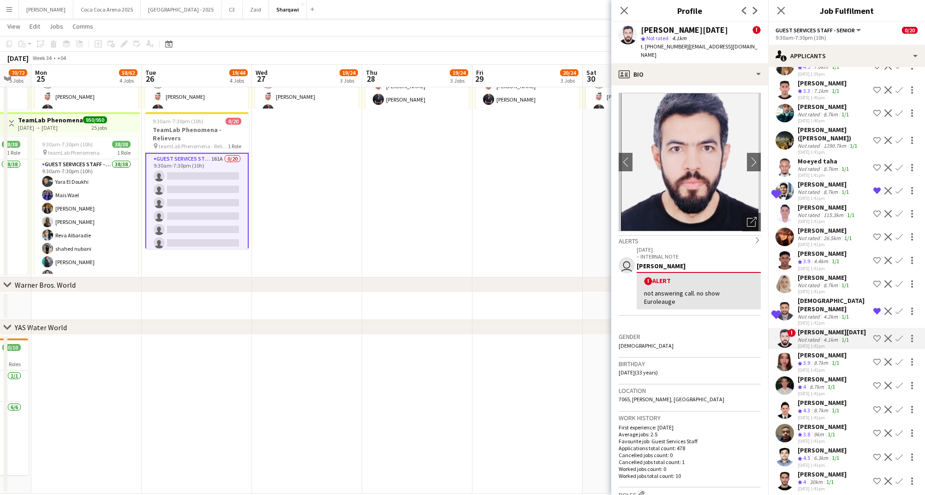
click at [810, 359] on span "3.9" at bounding box center [807, 362] width 7 height 7
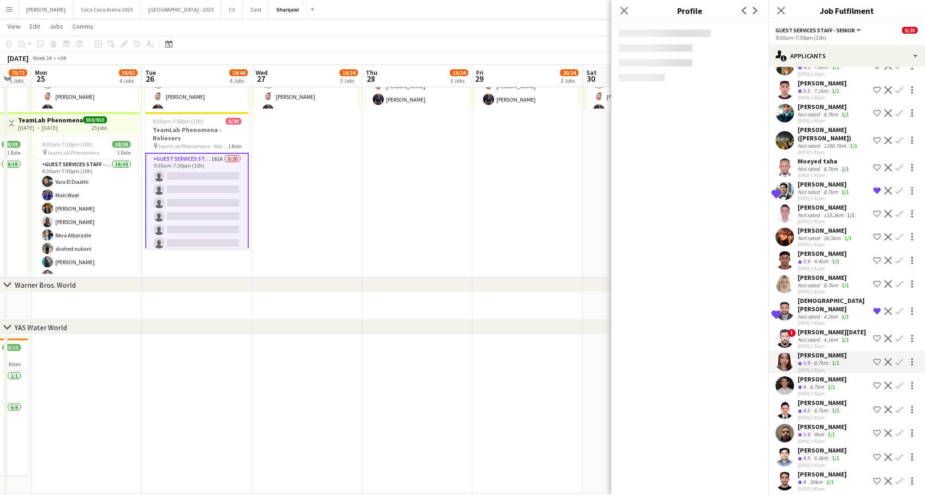
click at [812, 383] on div "8.7km" at bounding box center [817, 387] width 18 height 8
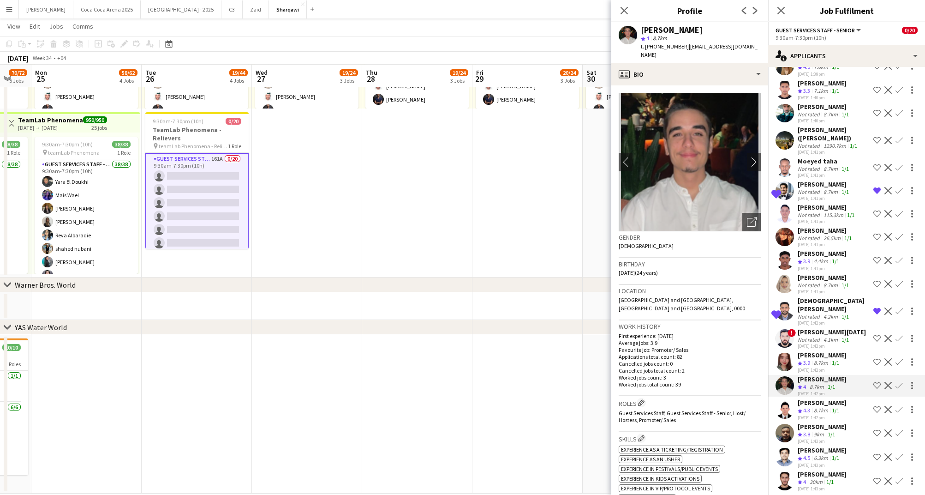
click at [878, 382] on app-icon "Shortlist crew" at bounding box center [877, 385] width 7 height 7
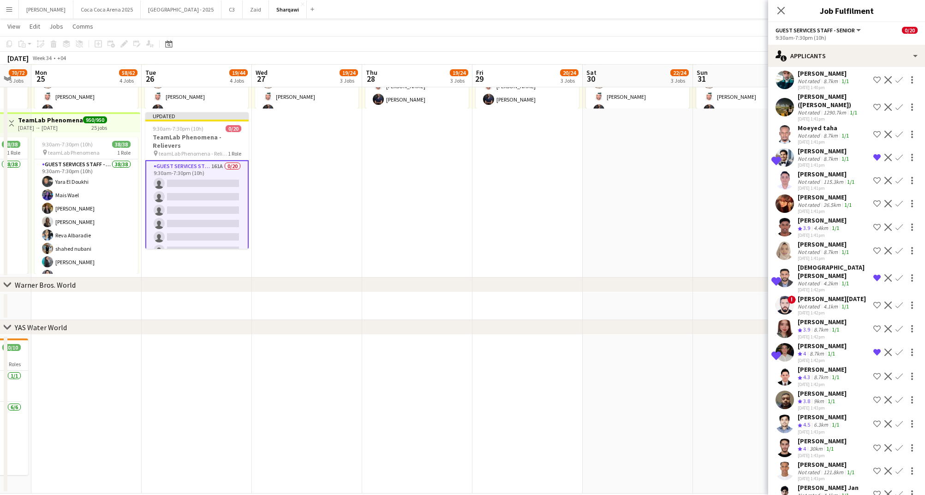
scroll to position [191, 0]
click at [813, 349] on div "8.7km" at bounding box center [817, 353] width 18 height 8
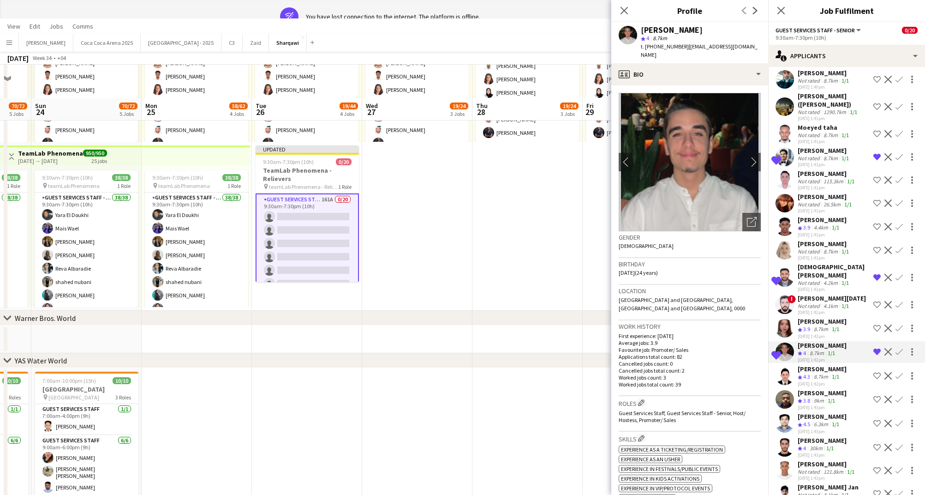
scroll to position [0, 0]
